Goal: Task Accomplishment & Management: Manage account settings

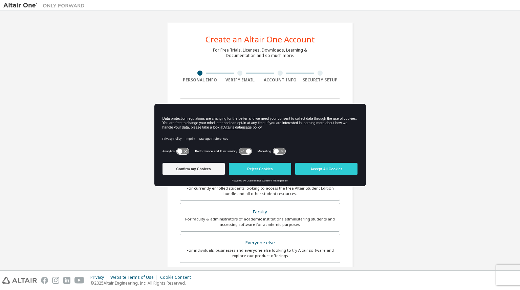
click at [187, 149] on icon at bounding box center [182, 151] width 13 height 6
click at [181, 151] on icon at bounding box center [182, 151] width 13 height 6
click at [323, 168] on button "Accept All Cookies" at bounding box center [326, 169] width 62 height 12
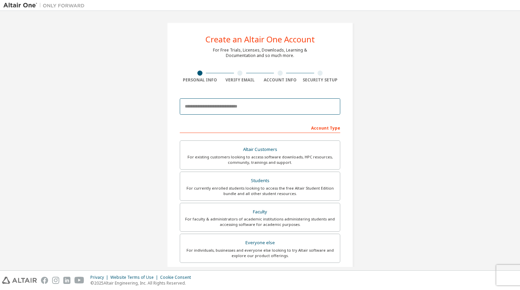
click at [224, 106] on input "email" at bounding box center [260, 106] width 161 height 16
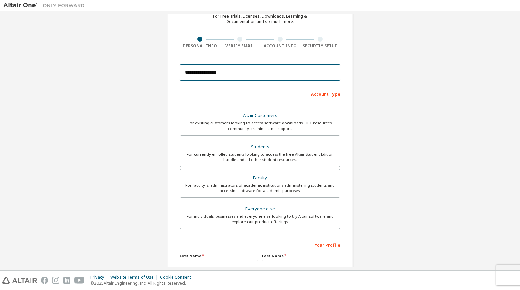
type input "**********"
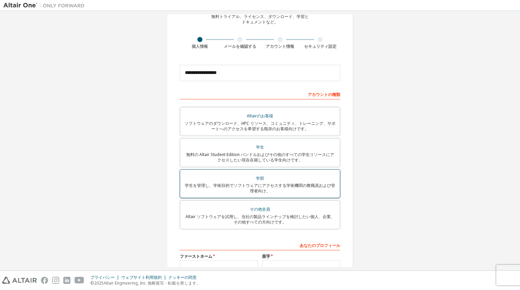
click at [256, 176] on font "学部" at bounding box center [260, 178] width 8 height 6
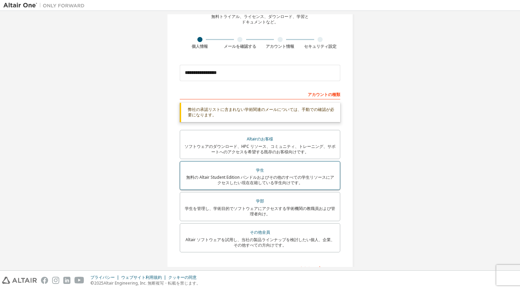
scroll to position [132, 0]
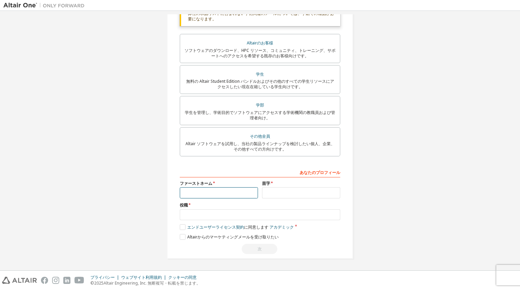
click at [225, 193] on input "text" at bounding box center [219, 192] width 78 height 11
type input "****"
type input "*******"
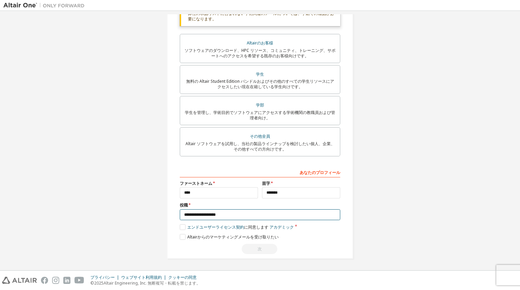
click at [205, 216] on input "**********" at bounding box center [260, 214] width 161 height 11
drag, startPoint x: 208, startPoint y: 215, endPoint x: 221, endPoint y: 215, distance: 13.2
click at [221, 215] on input "**********" at bounding box center [260, 214] width 161 height 11
type input "**********"
click at [184, 226] on label "エンドユーザーライセンス契約 に同意します アカデミック" at bounding box center [237, 227] width 114 height 6
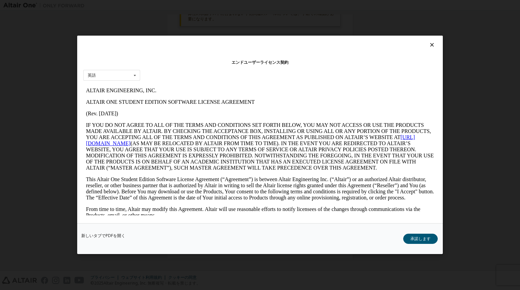
scroll to position [0, 0]
click at [135, 77] on icon at bounding box center [135, 75] width 8 height 10
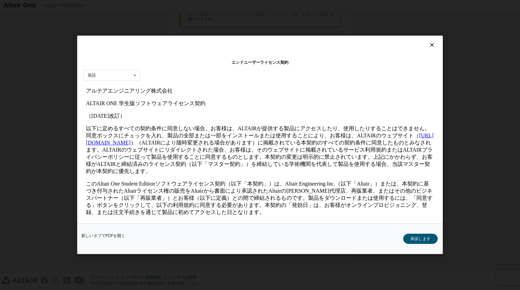
click at [157, 64] on div "エンドユーザーライセンス契約" at bounding box center [260, 62] width 354 height 7
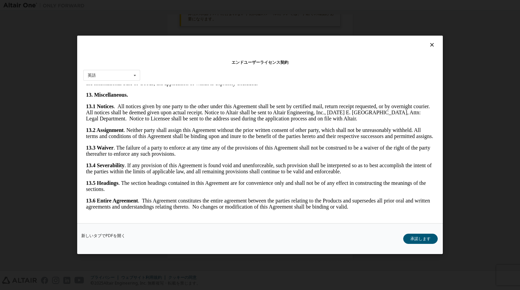
scroll to position [1379, 0]
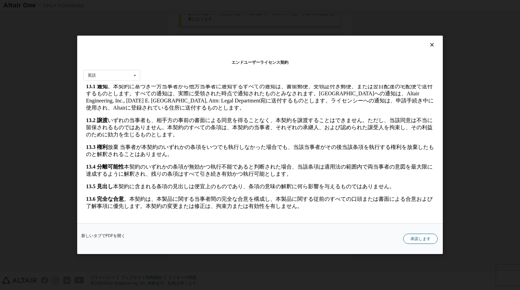
click at [417, 239] on font "承諾します" at bounding box center [421, 239] width 20 height 6
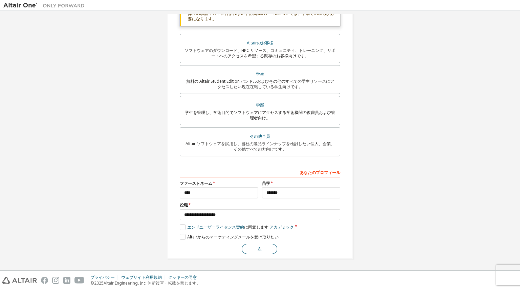
click at [261, 249] on button "次" at bounding box center [260, 249] width 36 height 10
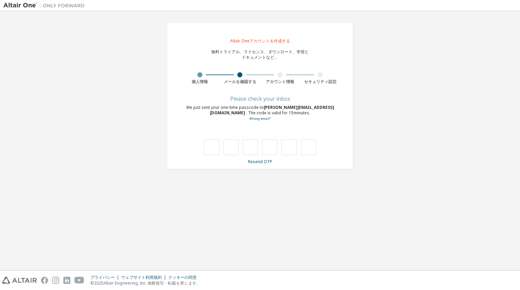
scroll to position [0, 0]
type input "*"
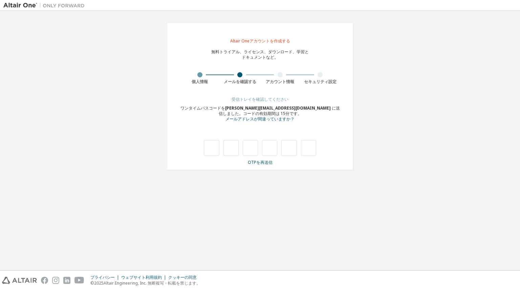
type input "*"
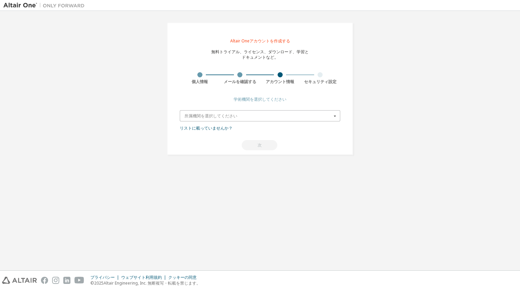
drag, startPoint x: 340, startPoint y: 115, endPoint x: 335, endPoint y: 117, distance: 4.8
click at [339, 116] on div "所属機関を選択してください 結果を取得するには、 少なくとも 3文字を入力してください。" at bounding box center [260, 115] width 161 height 11
click at [335, 117] on icon at bounding box center [335, 115] width 8 height 10
click at [253, 115] on input "text" at bounding box center [261, 115] width 160 height 10
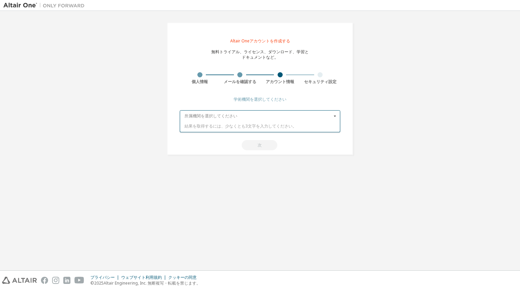
type input "*"
type input "****"
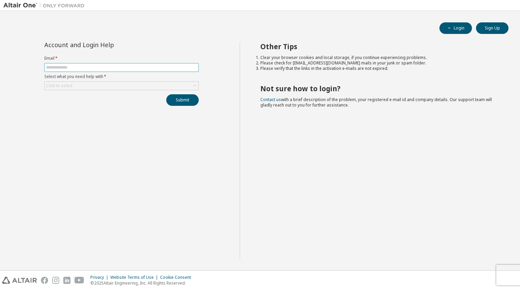
click at [79, 65] on input "text" at bounding box center [121, 67] width 151 height 5
click at [79, 67] on input "text" at bounding box center [121, 67] width 151 height 5
type input "**********"
click at [113, 84] on div "Click to select" at bounding box center [122, 86] width 154 height 8
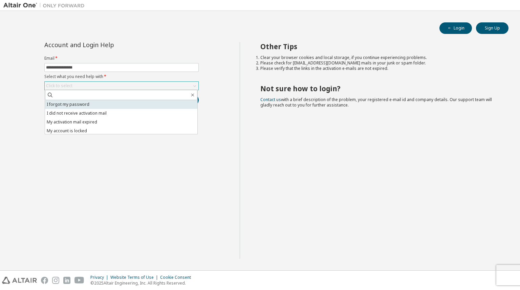
click at [71, 105] on li "I forgot my password" at bounding box center [121, 104] width 152 height 9
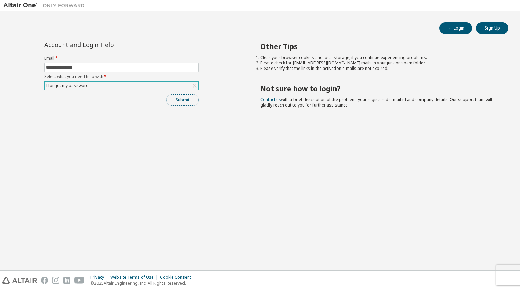
click at [183, 103] on button "Submit" at bounding box center [182, 100] width 33 height 12
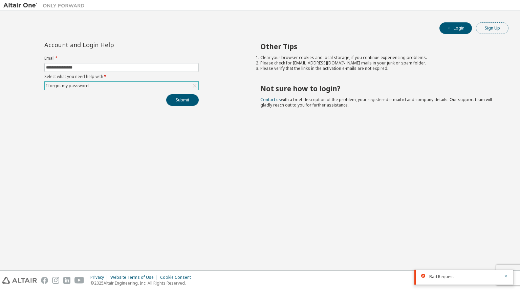
click at [497, 29] on button "Sign Up" at bounding box center [492, 28] width 33 height 12
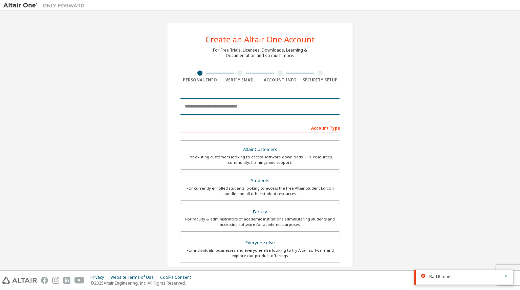
click at [255, 107] on input "email" at bounding box center [260, 106] width 161 height 16
type input "**********"
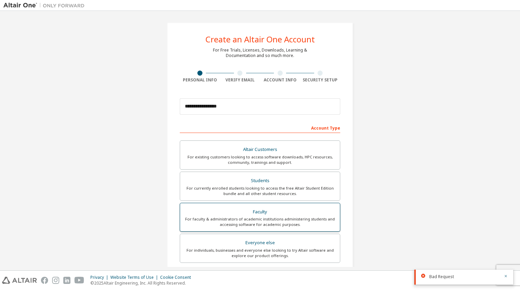
click at [276, 216] on div "For faculty & administrators of academic institutions administering students an…" at bounding box center [260, 221] width 152 height 11
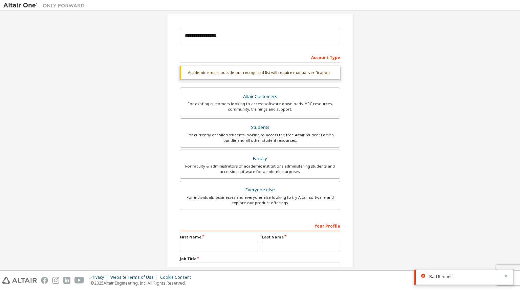
scroll to position [122, 0]
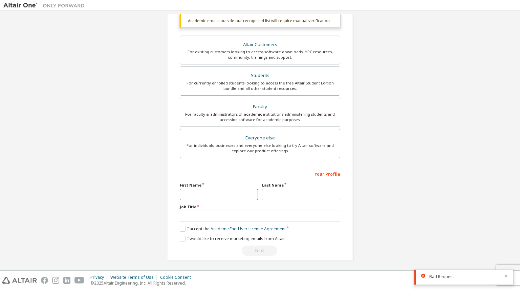
click at [190, 195] on input "text" at bounding box center [219, 194] width 78 height 11
type input "****"
type input "*******"
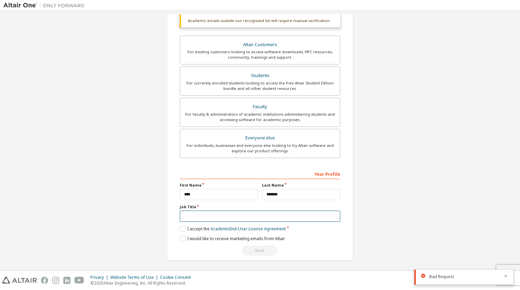
click at [202, 212] on input "text" at bounding box center [260, 215] width 161 height 11
type input "**********"
click at [182, 227] on label "I accept the Academic End-User License Agreement" at bounding box center [233, 229] width 106 height 6
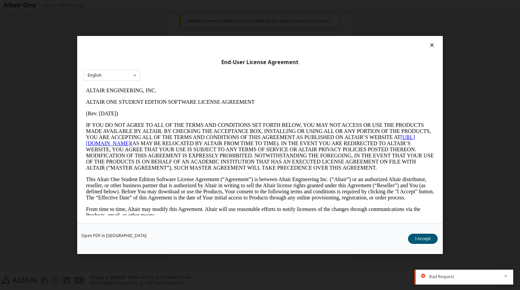
scroll to position [0, 0]
click at [430, 239] on button "I Accept" at bounding box center [423, 238] width 30 height 10
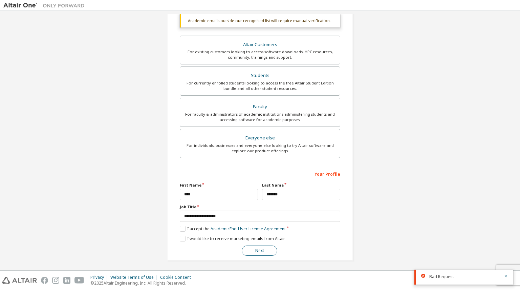
click at [256, 249] on button "Next" at bounding box center [260, 250] width 36 height 10
click at [507, 275] on icon "button" at bounding box center [506, 276] width 4 height 4
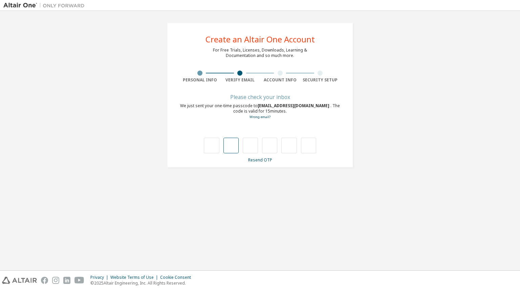
type input "*"
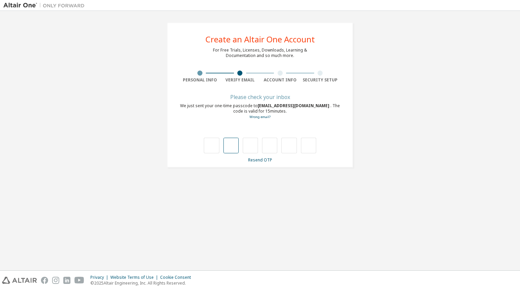
type input "*"
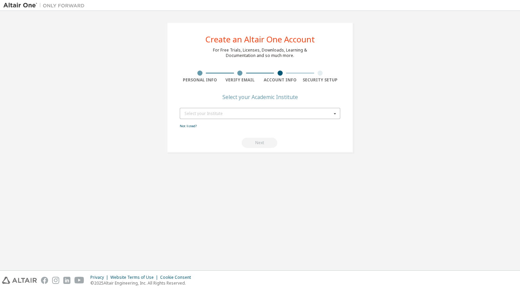
click at [337, 111] on icon at bounding box center [335, 113] width 8 height 10
click at [282, 113] on input "text" at bounding box center [261, 113] width 160 height 10
click at [243, 116] on input "**********" at bounding box center [261, 113] width 160 height 10
type input "**********"
click at [227, 124] on div "No result found." at bounding box center [260, 124] width 151 height 4
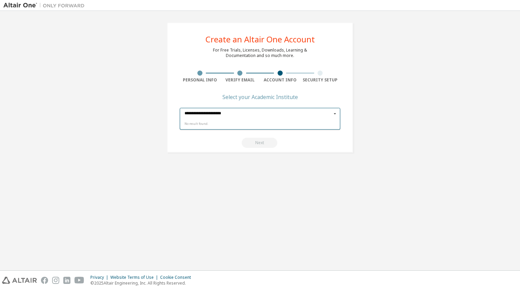
click at [232, 115] on input "**********" at bounding box center [261, 113] width 160 height 10
click at [334, 113] on icon at bounding box center [335, 113] width 8 height 10
click at [182, 126] on link "Not listed?" at bounding box center [188, 126] width 17 height 4
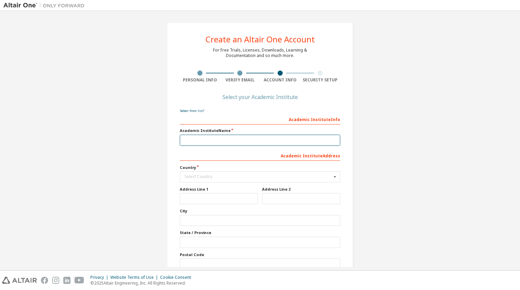
click at [210, 138] on input "text" at bounding box center [260, 139] width 161 height 11
type input "**********"
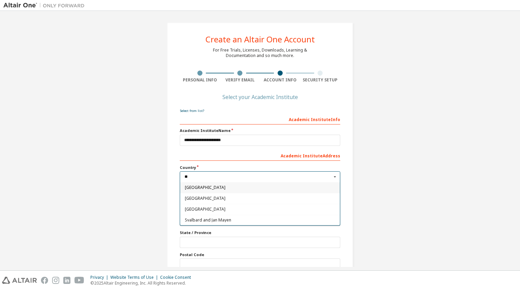
type input "**"
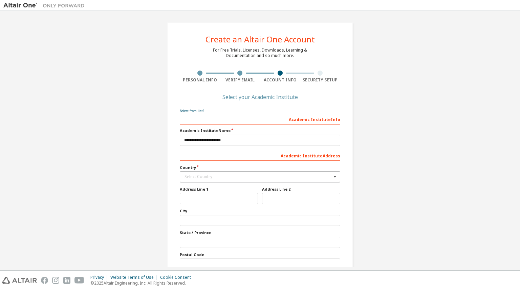
click at [190, 174] on div "Select Country" at bounding box center [258, 176] width 147 height 4
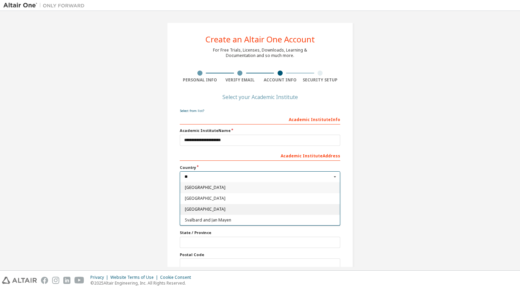
type input "**"
click at [191, 208] on span "Japan" at bounding box center [260, 209] width 151 height 4
type input "***"
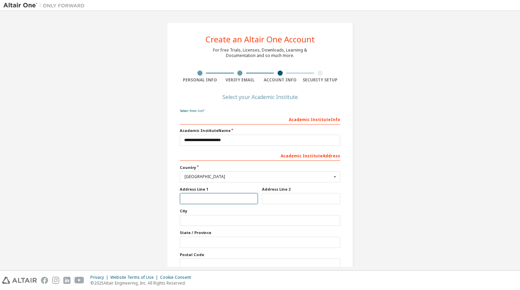
click at [196, 195] on input "text" at bounding box center [219, 198] width 78 height 11
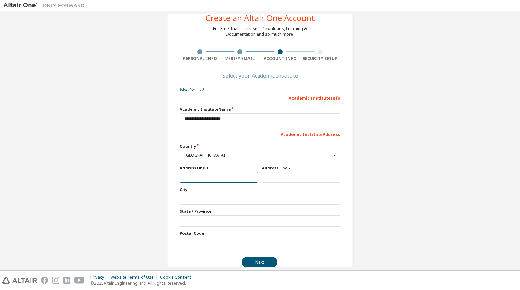
scroll to position [33, 0]
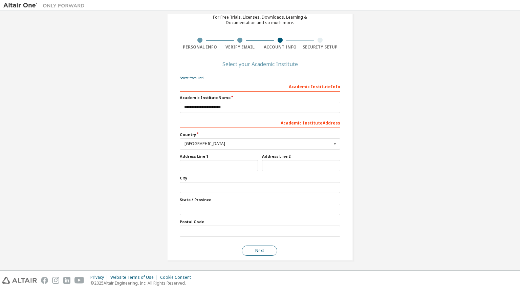
click at [263, 249] on button "Next" at bounding box center [260, 250] width 36 height 10
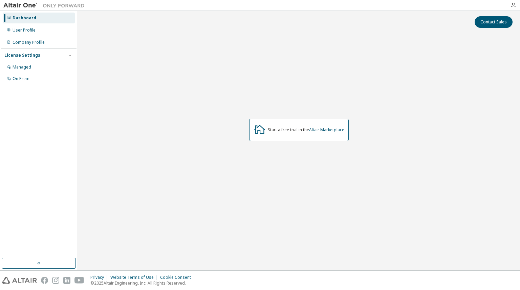
click at [370, 67] on div "Start a free trial in the Altair Marketplace" at bounding box center [299, 130] width 436 height 188
click at [513, 2] on icon "button" at bounding box center [513, 4] width 5 height 5
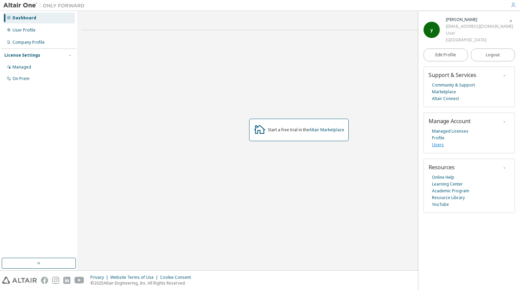
click at [438, 145] on link "Users" at bounding box center [438, 144] width 12 height 7
click at [23, 28] on div "User Profile" at bounding box center [24, 29] width 23 height 5
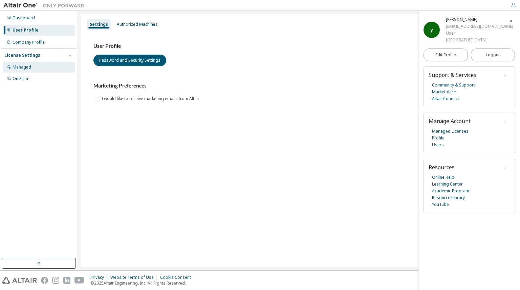
click at [25, 66] on div "Managed" at bounding box center [22, 66] width 19 height 5
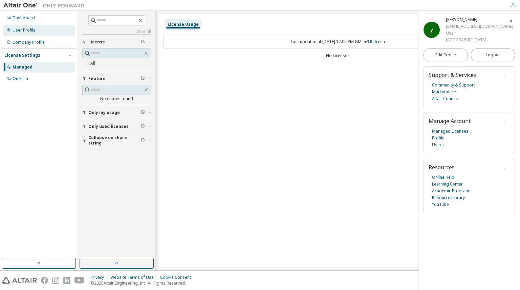
click at [22, 32] on div "User Profile" at bounding box center [24, 29] width 23 height 5
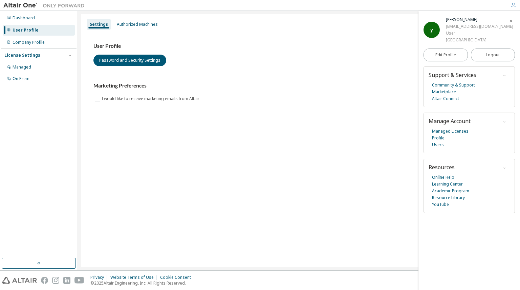
click at [506, 121] on icon "button" at bounding box center [505, 122] width 4 height 4
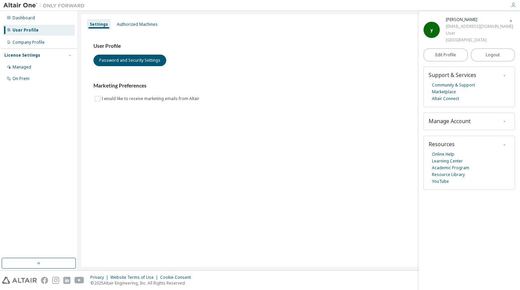
click at [506, 121] on icon "button" at bounding box center [505, 122] width 4 height 4
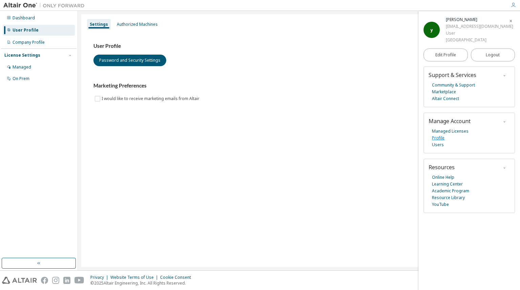
click at [438, 136] on link "Profile" at bounding box center [438, 137] width 13 height 7
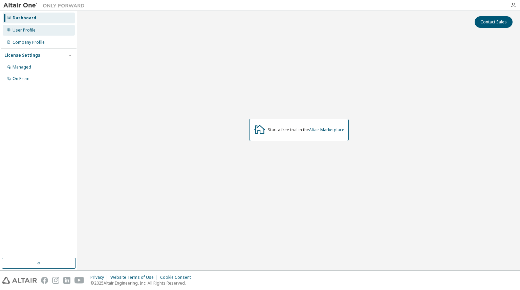
click at [26, 32] on div "User Profile" at bounding box center [24, 29] width 23 height 5
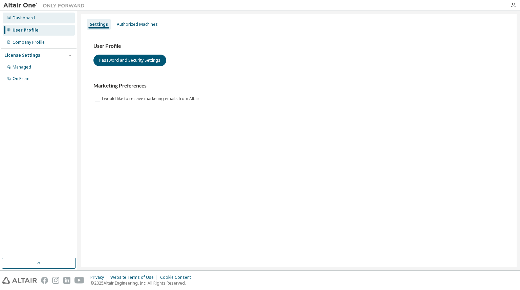
click at [26, 16] on div "Dashboard" at bounding box center [24, 17] width 22 height 5
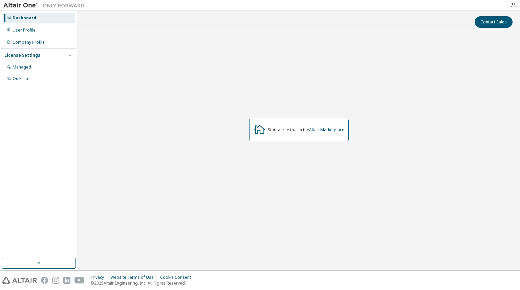
drag, startPoint x: 2, startPoint y: 4, endPoint x: 23, endPoint y: 7, distance: 20.9
click at [23, 7] on div at bounding box center [44, 5] width 88 height 10
click at [27, 27] on div "User Profile" at bounding box center [24, 29] width 23 height 5
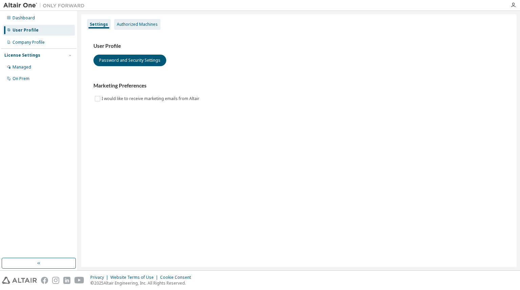
click at [145, 28] on div "Authorized Machines" at bounding box center [137, 24] width 46 height 11
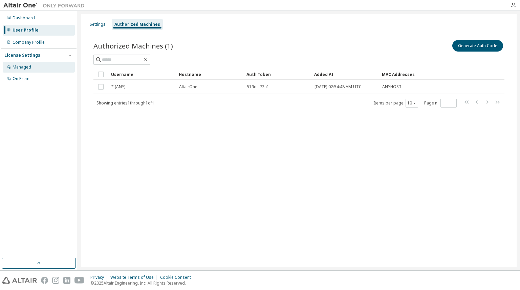
click at [28, 67] on div "Managed" at bounding box center [22, 66] width 19 height 5
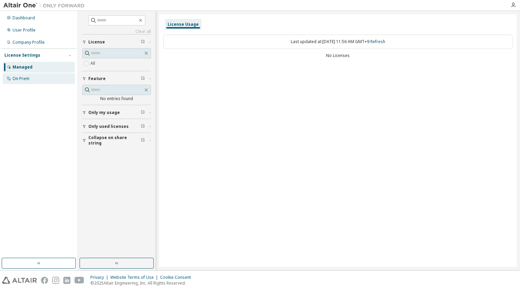
click at [27, 78] on div "On Prem" at bounding box center [21, 78] width 17 height 5
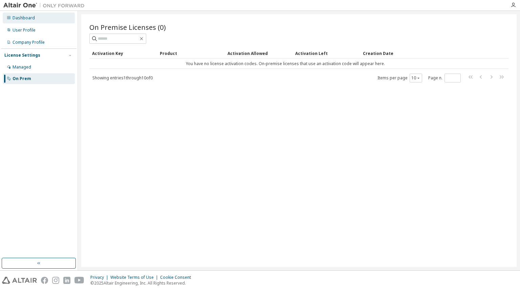
click at [26, 18] on div "Dashboard" at bounding box center [24, 17] width 22 height 5
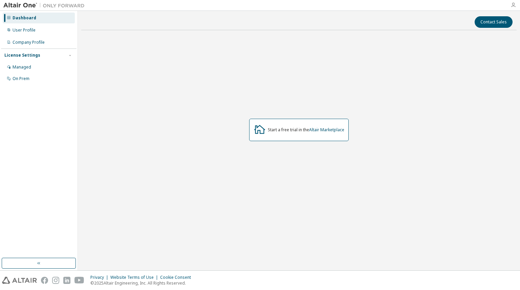
click at [511, 5] on icon "button" at bounding box center [513, 4] width 5 height 5
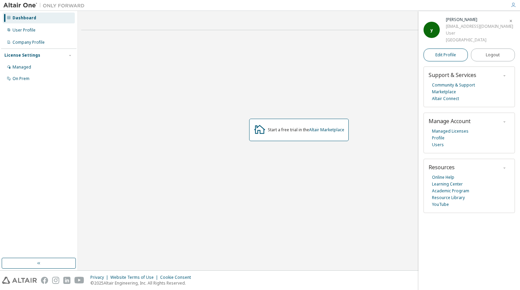
click at [450, 54] on span "Edit Profile" at bounding box center [446, 54] width 21 height 5
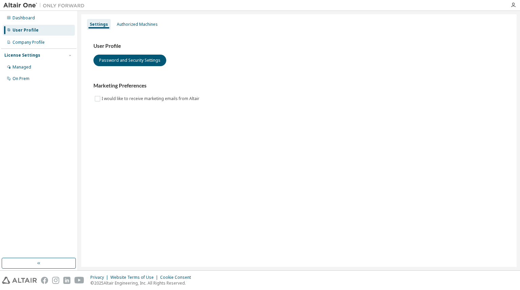
drag, startPoint x: 42, startPoint y: 29, endPoint x: 8, endPoint y: 29, distance: 34.2
click at [8, 29] on icon at bounding box center [8, 29] width 3 height 3
drag, startPoint x: 45, startPoint y: 32, endPoint x: 98, endPoint y: 25, distance: 53.2
click at [98, 25] on div "Settings" at bounding box center [99, 24] width 18 height 5
click at [131, 24] on div "Authorized Machines" at bounding box center [137, 24] width 41 height 5
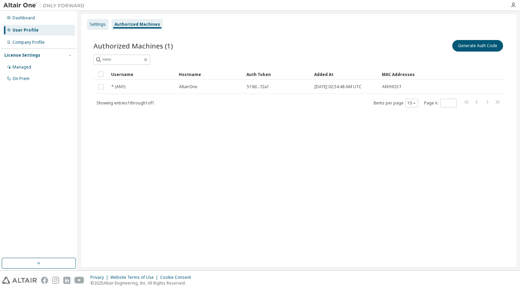
click at [92, 25] on div "Settings" at bounding box center [98, 24] width 16 height 5
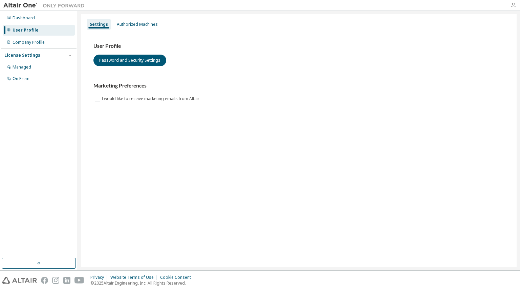
click at [513, 4] on icon "button" at bounding box center [513, 4] width 5 height 5
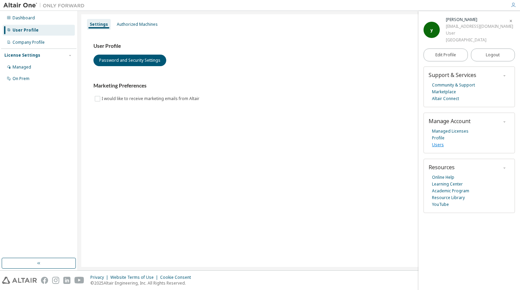
click at [437, 145] on link "Users" at bounding box center [438, 144] width 12 height 7
click at [335, 48] on h3 "User Profile" at bounding box center [298, 46] width 411 height 7
click at [452, 55] on span "Edit Profile" at bounding box center [446, 54] width 21 height 5
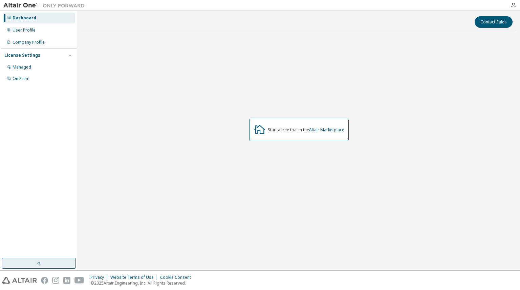
click at [38, 264] on icon "button" at bounding box center [38, 262] width 5 height 5
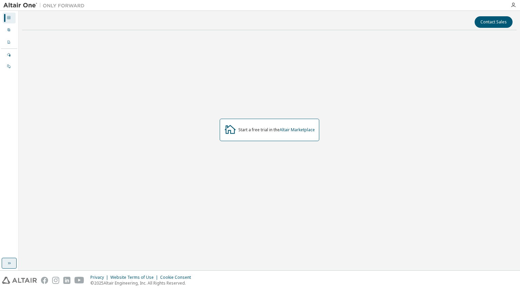
click at [8, 262] on icon "button" at bounding box center [8, 262] width 5 height 5
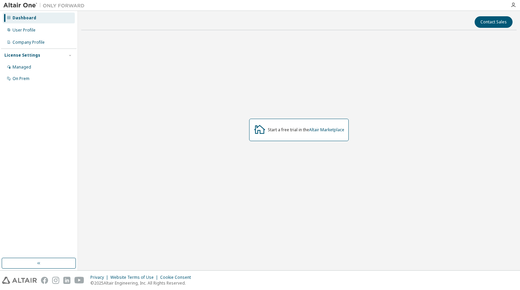
click at [29, 7] on img at bounding box center [45, 5] width 85 height 7
click at [511, 4] on icon "button" at bounding box center [513, 4] width 5 height 5
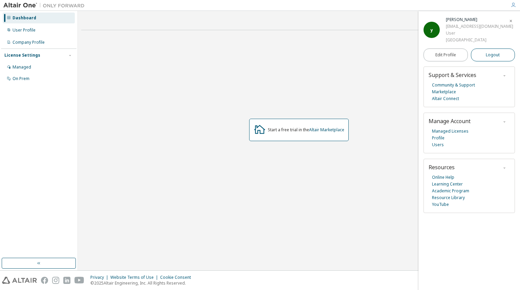
click at [501, 55] on button "Logout" at bounding box center [493, 54] width 44 height 13
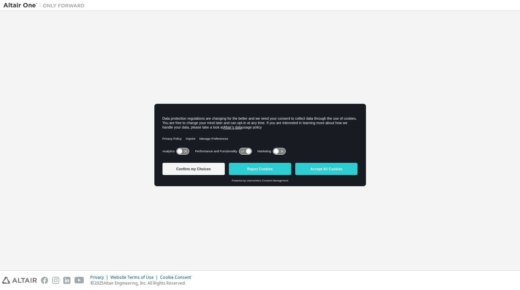
click at [154, 24] on div "Welcome to the Altair One Admin Portal Need Help? Please make sure that you pro…" at bounding box center [259, 140] width 513 height 252
click at [26, 4] on img at bounding box center [45, 5] width 85 height 7
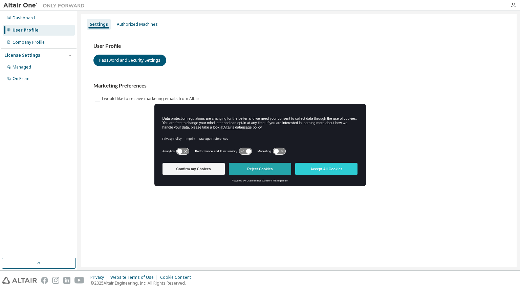
click at [271, 168] on button "Reject Cookies" at bounding box center [260, 169] width 62 height 12
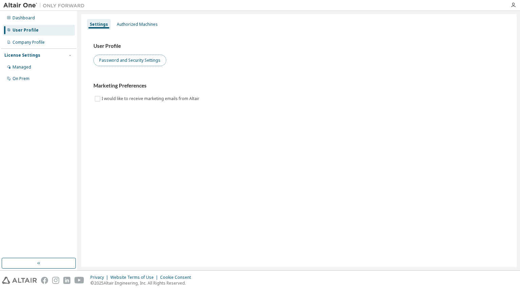
click at [143, 62] on button "Password and Security Settings" at bounding box center [129, 61] width 73 height 12
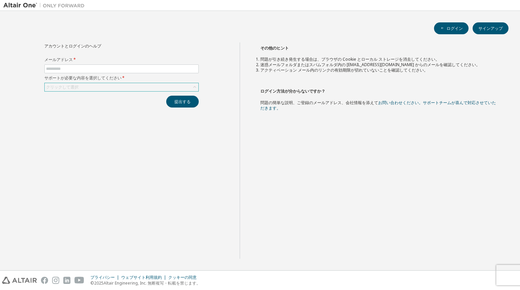
click at [193, 88] on icon at bounding box center [194, 87] width 7 height 7
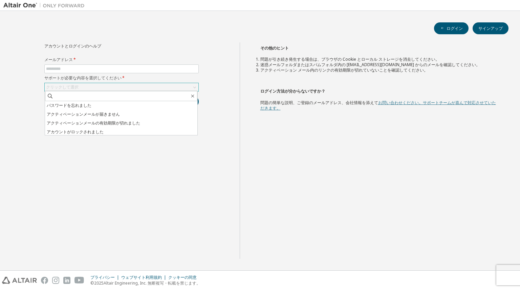
click at [406, 103] on font "お問い合わせください。サポートチームが喜んで対応させていただきます。" at bounding box center [378, 105] width 236 height 11
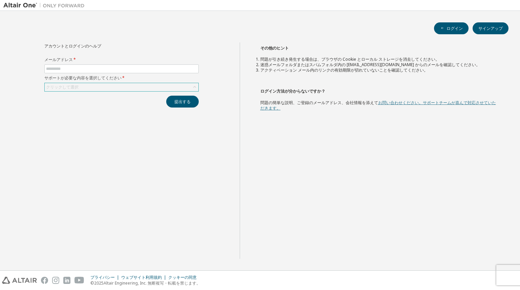
click at [405, 102] on font "お問い合わせください。サポートチームが喜んで対応させていただきます。" at bounding box center [378, 105] width 236 height 11
click at [34, 280] on img at bounding box center [19, 279] width 35 height 7
